Goal: Navigation & Orientation: Find specific page/section

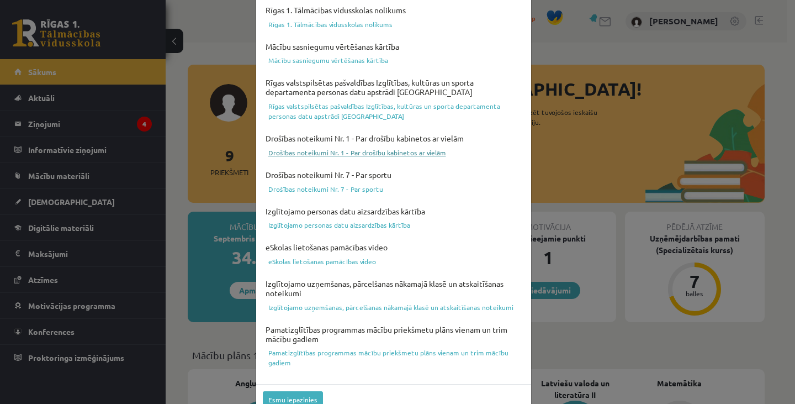
scroll to position [392, 0]
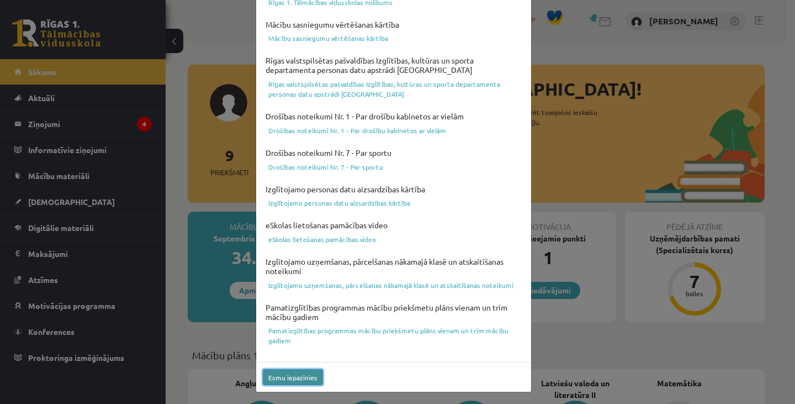
click at [309, 376] on button "Esmu iepazinies" at bounding box center [293, 377] width 60 height 16
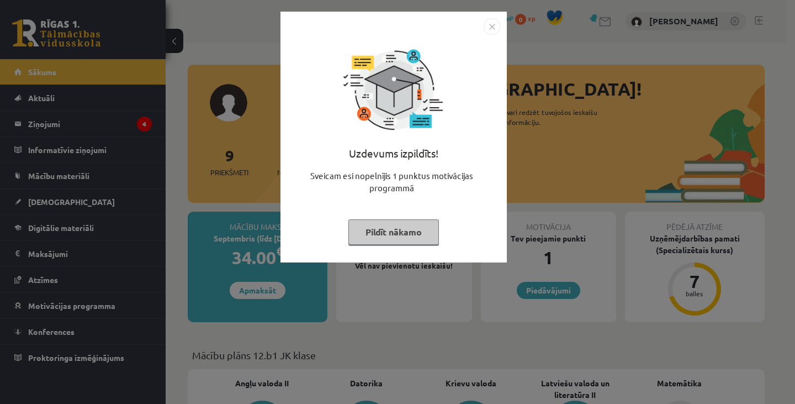
click at [411, 224] on button "Pildīt nākamo" at bounding box center [393, 231] width 91 height 25
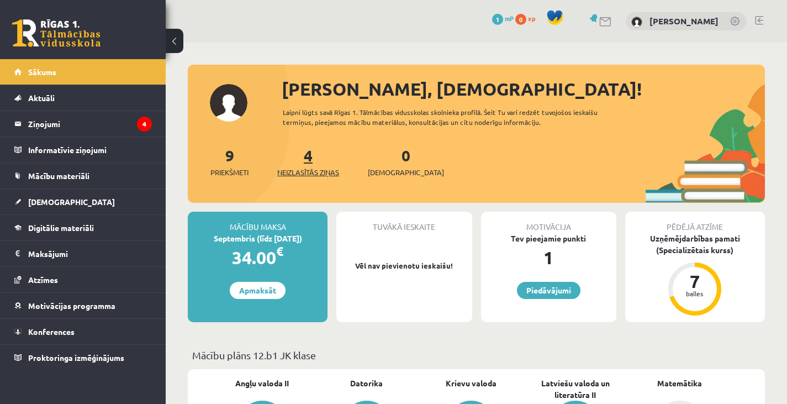
click at [312, 172] on span "Neizlasītās ziņas" at bounding box center [308, 172] width 62 height 11
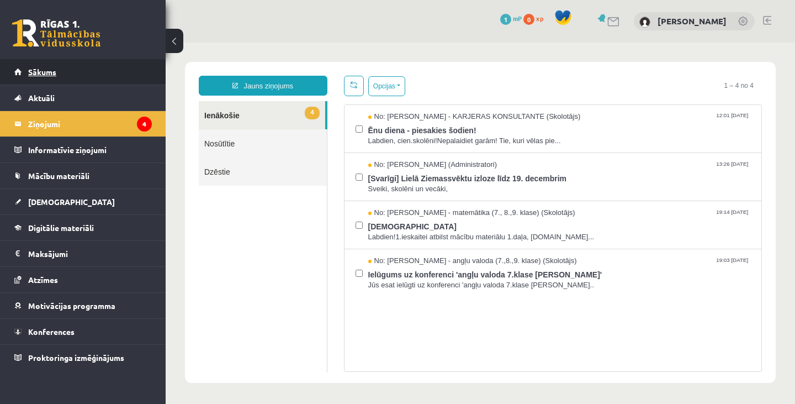
click at [135, 72] on link "Sākums" at bounding box center [83, 71] width 138 height 25
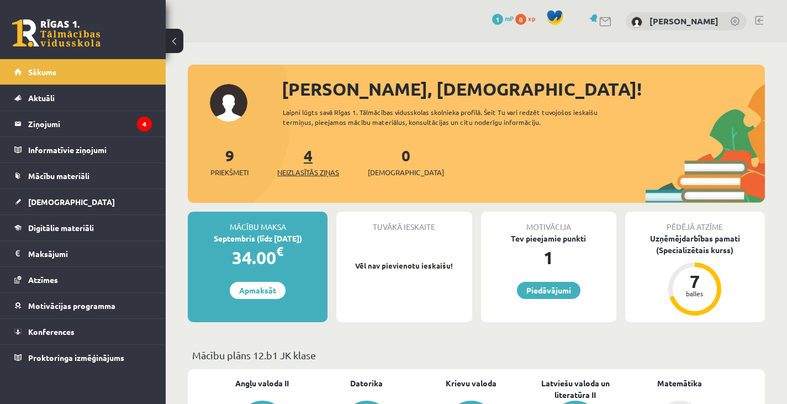
click at [311, 157] on link "4 Neizlasītās ziņas" at bounding box center [308, 161] width 62 height 33
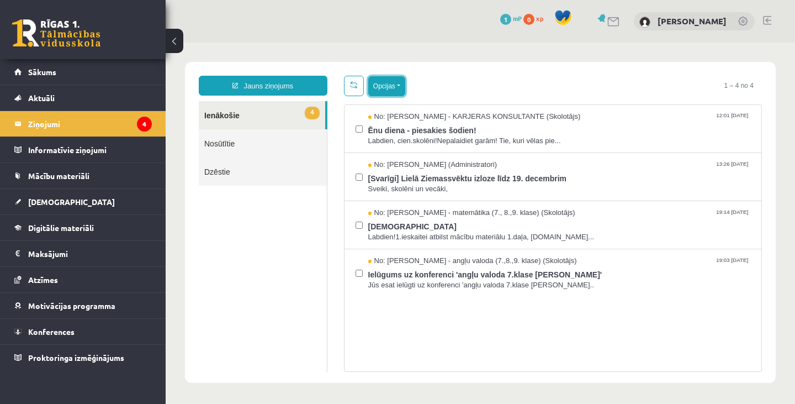
click at [379, 91] on button "Opcijas" at bounding box center [386, 86] width 37 height 20
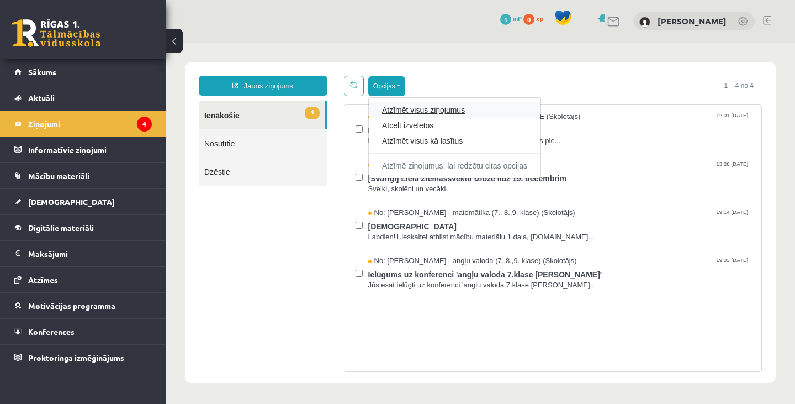
click at [406, 107] on link "Atzīmēt visus ziņojumus" at bounding box center [454, 109] width 145 height 11
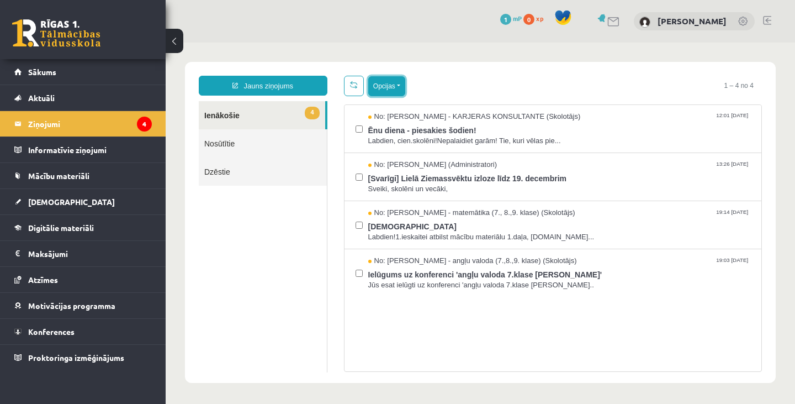
click at [398, 86] on button "Opcijas" at bounding box center [386, 86] width 37 height 20
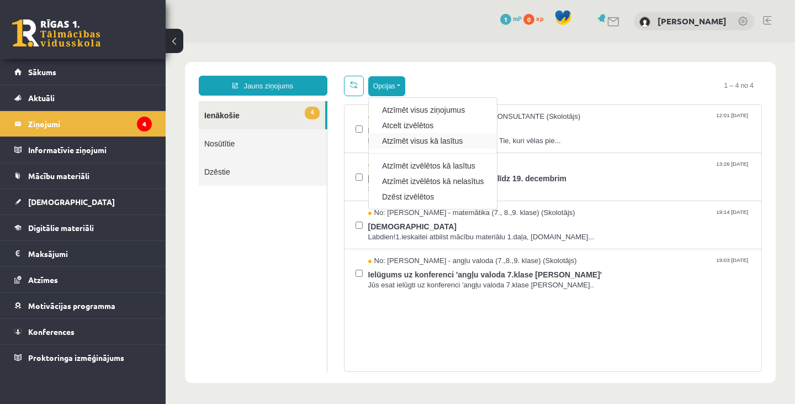
click at [415, 146] on div "Atzīmēt visus kā lasītus" at bounding box center [433, 140] width 128 height 15
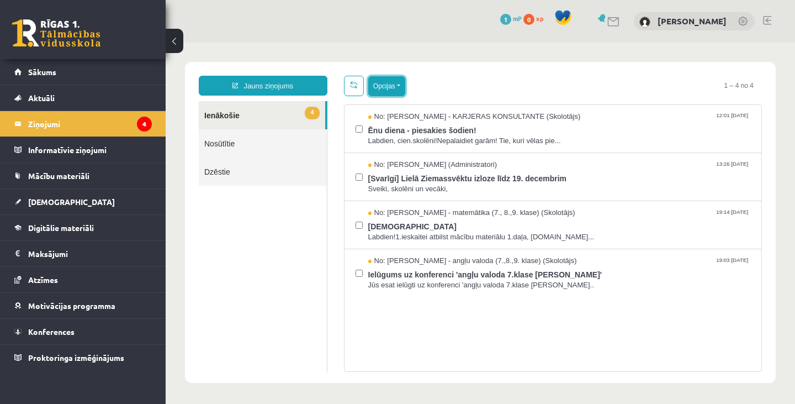
click at [393, 86] on button "Opcijas" at bounding box center [386, 86] width 37 height 20
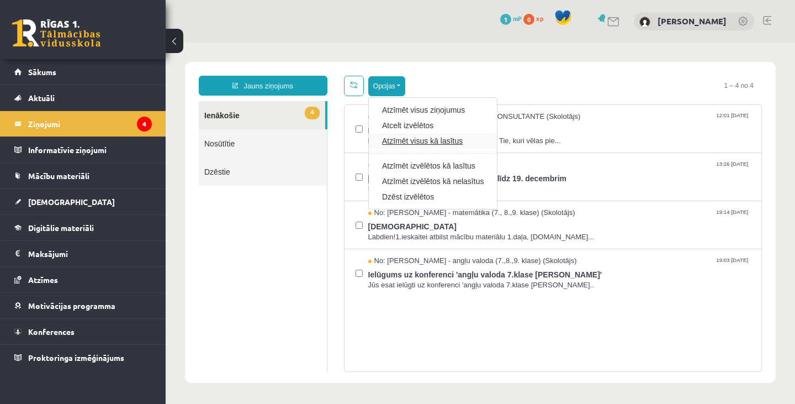
click at [404, 137] on link "Atzīmēt visus kā lasītus" at bounding box center [433, 140] width 102 height 11
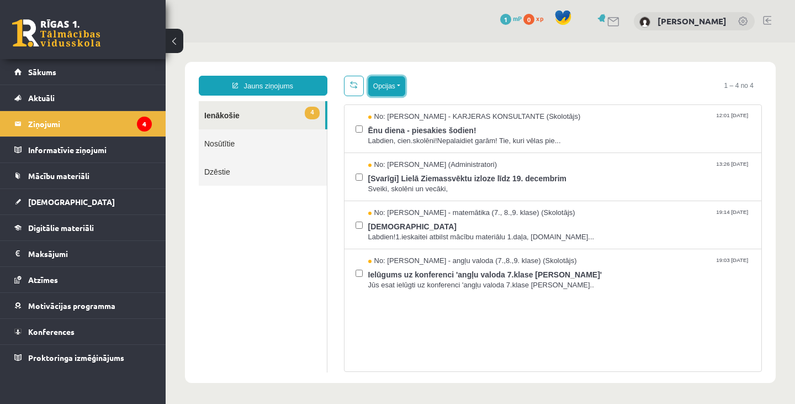
click at [385, 88] on button "Opcijas" at bounding box center [386, 86] width 37 height 20
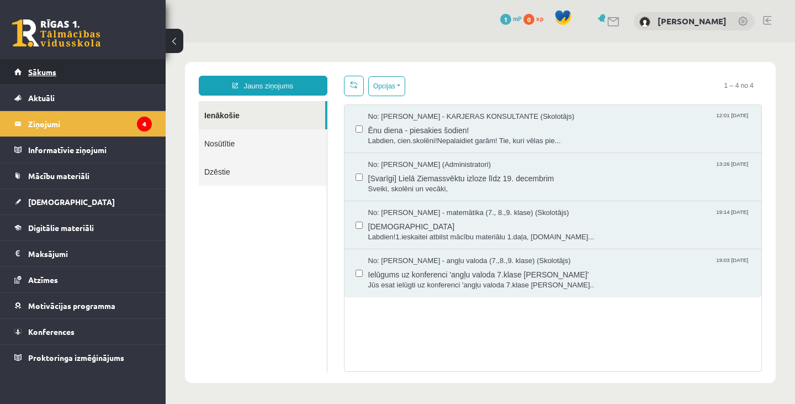
click at [67, 78] on link "Sākums" at bounding box center [83, 71] width 138 height 25
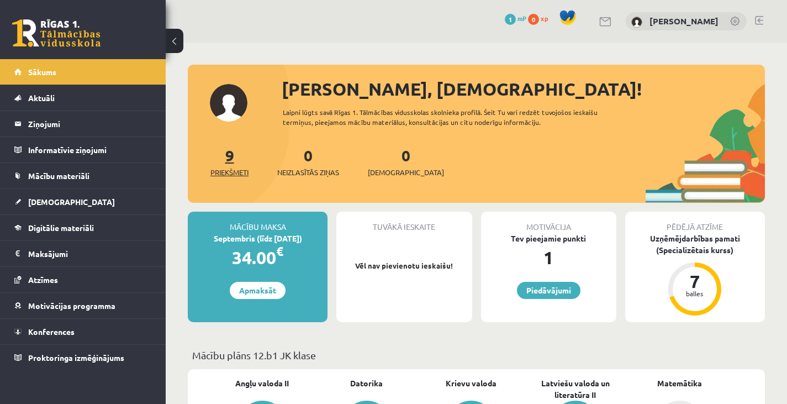
click at [239, 170] on span "Priekšmeti" at bounding box center [229, 172] width 38 height 11
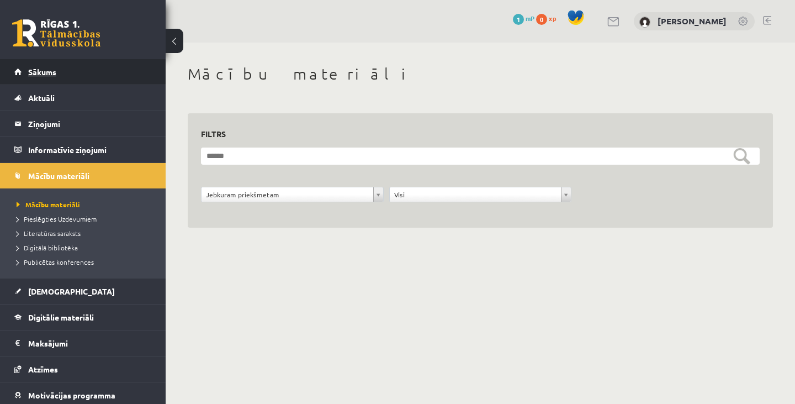
click at [113, 78] on link "Sākums" at bounding box center [83, 71] width 138 height 25
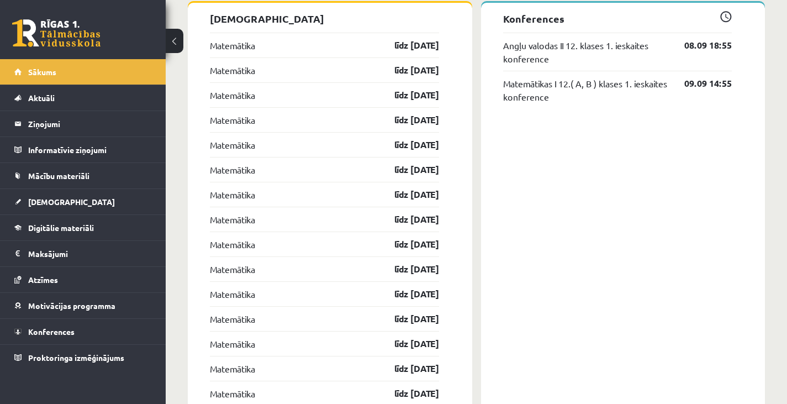
scroll to position [919, 0]
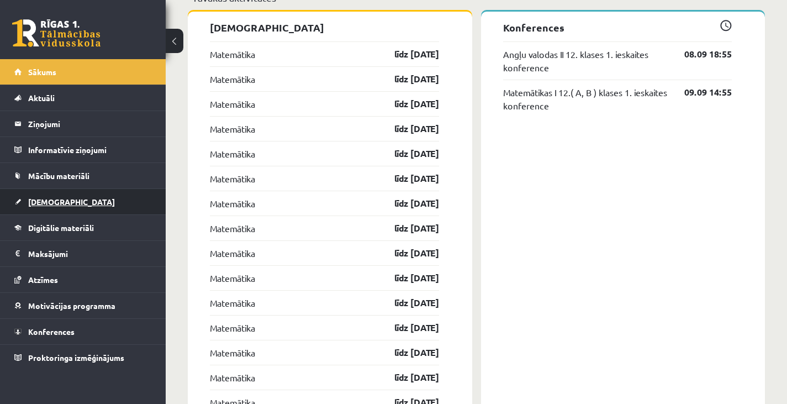
click at [57, 202] on span "[DEMOGRAPHIC_DATA]" at bounding box center [71, 202] width 87 height 10
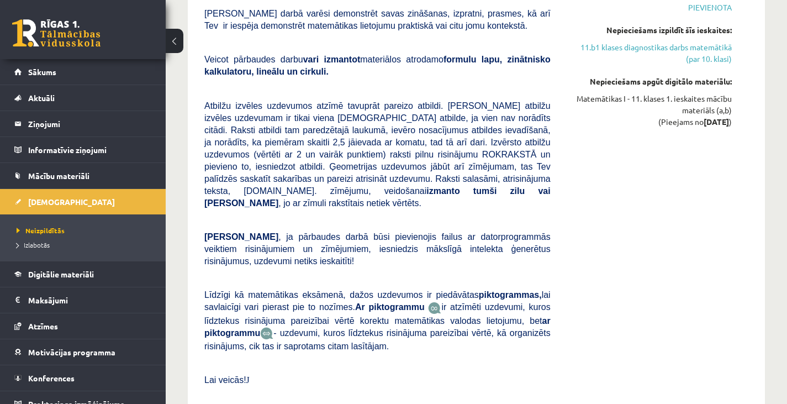
scroll to position [2491, 0]
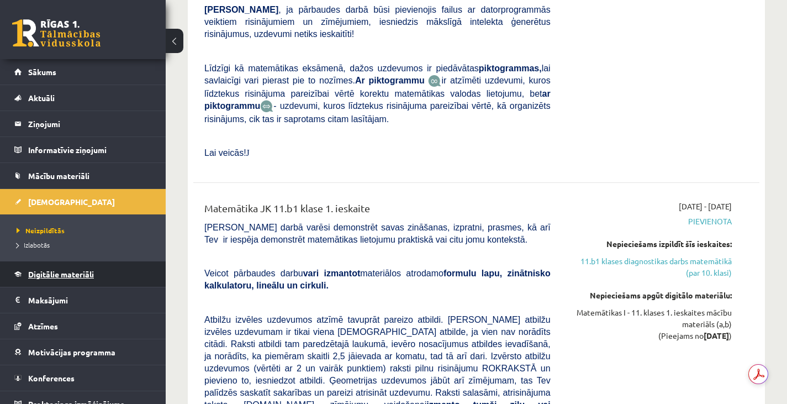
click at [43, 267] on link "Digitālie materiāli" at bounding box center [83, 273] width 138 height 25
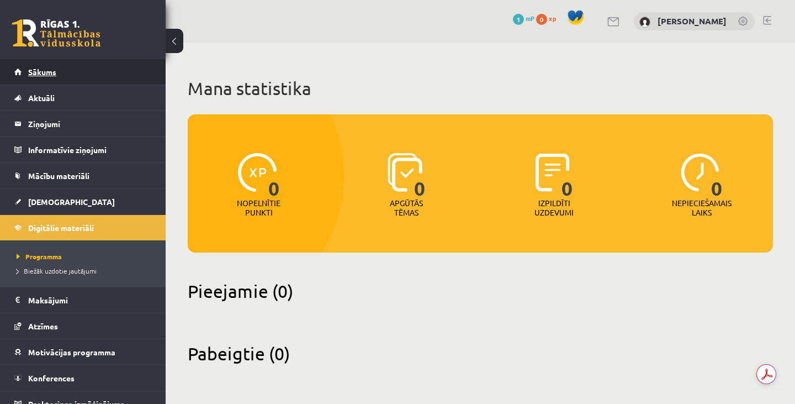
click at [77, 75] on link "Sākums" at bounding box center [83, 71] width 138 height 25
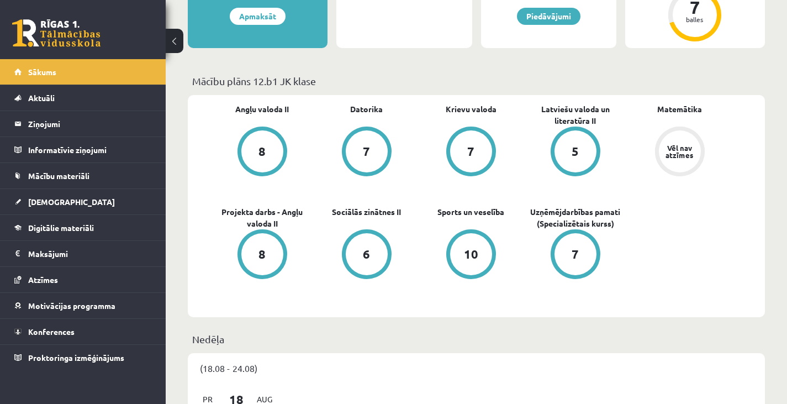
scroll to position [276, 0]
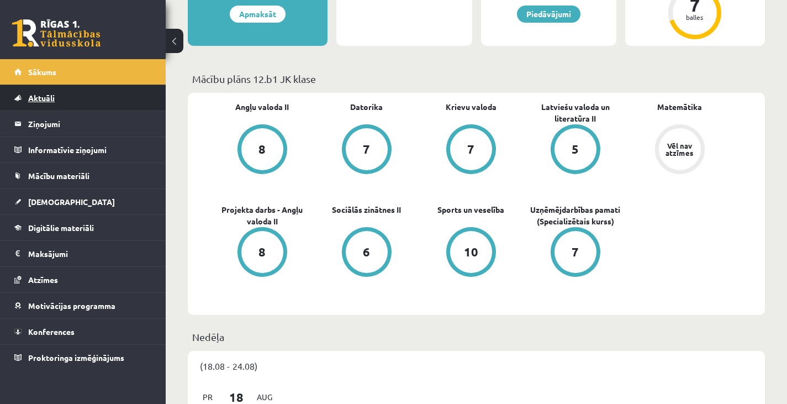
click at [40, 96] on span "Aktuāli" at bounding box center [41, 98] width 27 height 10
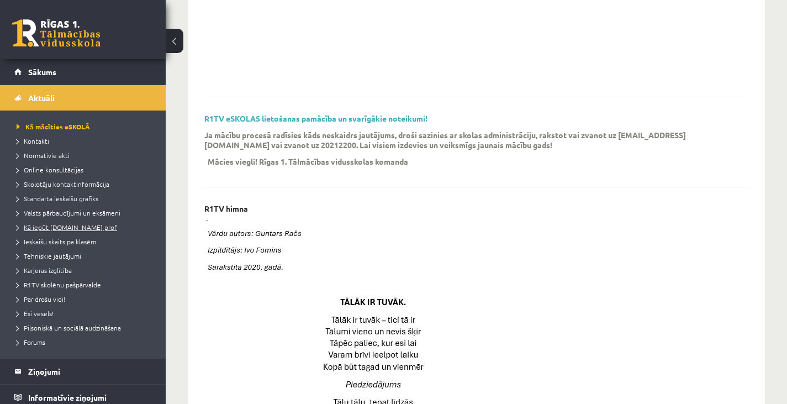
click at [54, 227] on span "Kā iegūt [DOMAIN_NAME] prof" at bounding box center [67, 227] width 101 height 9
